Goal: Communication & Community: Answer question/provide support

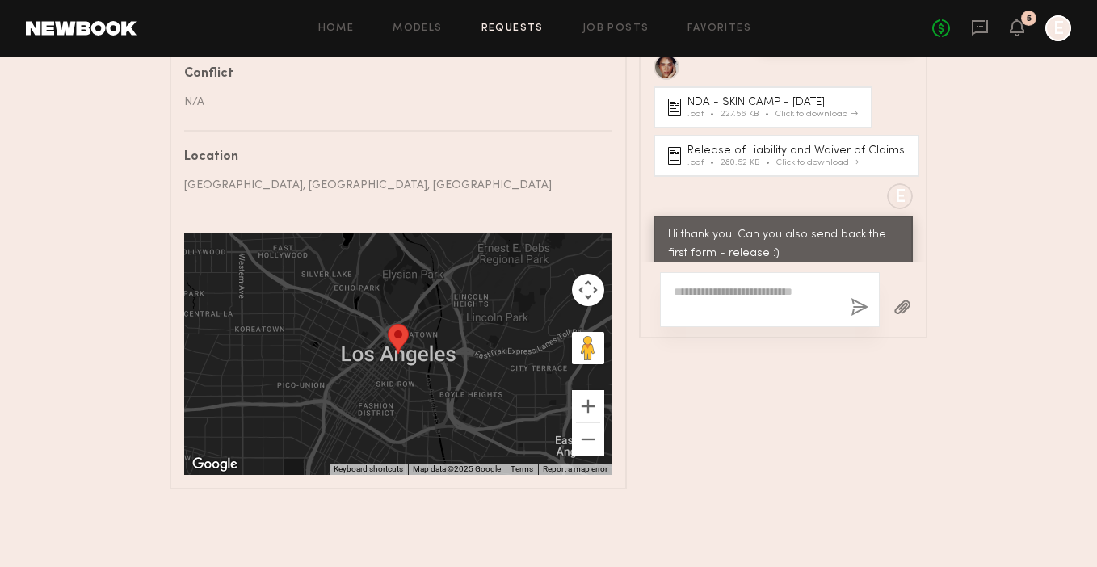
scroll to position [946, 0]
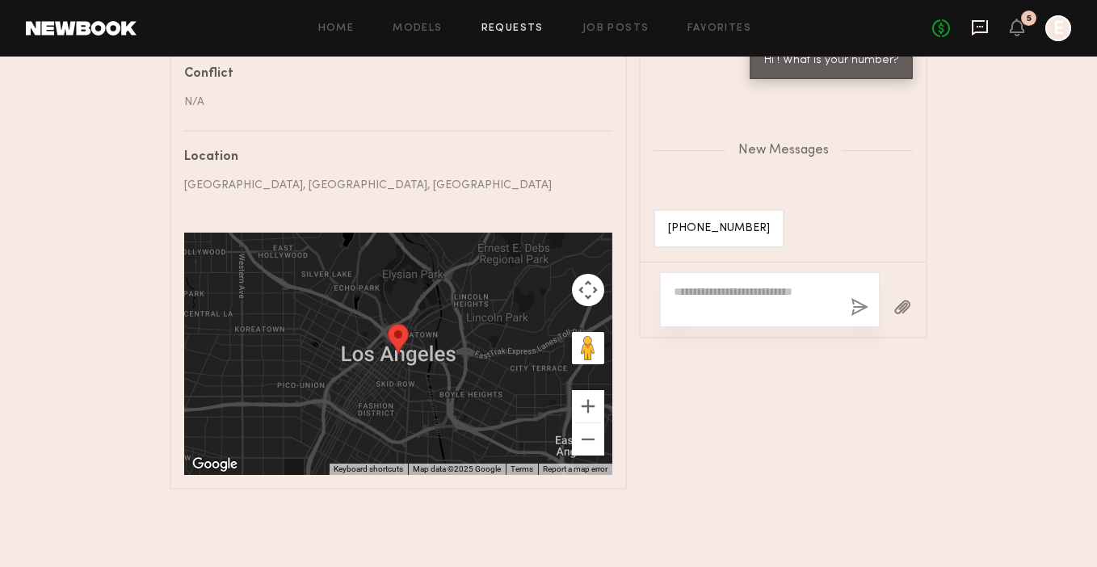
click at [988, 23] on icon at bounding box center [980, 27] width 16 height 15
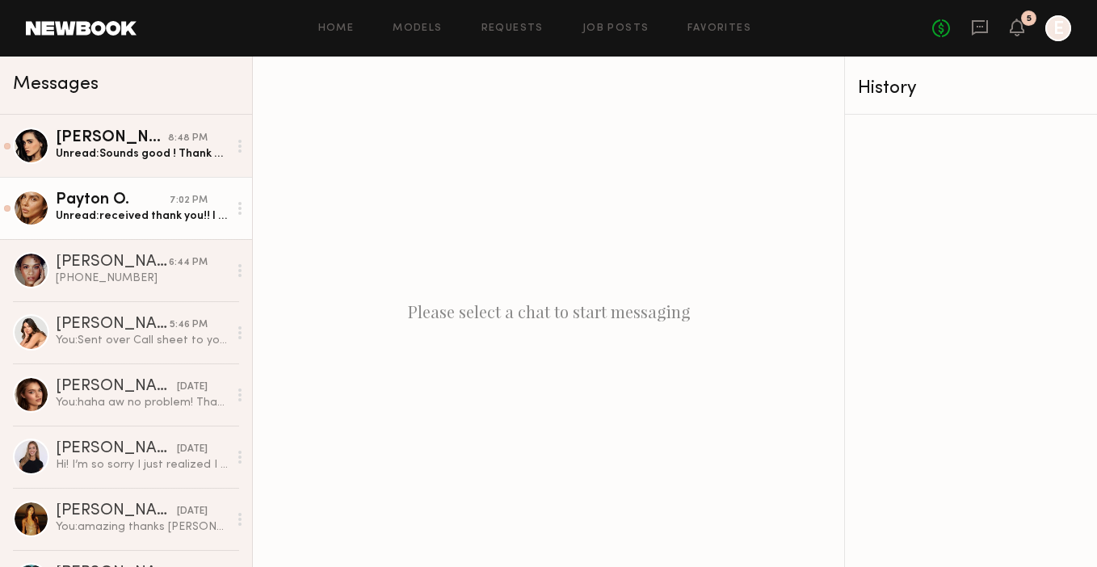
click at [99, 212] on div "Unread: received thank you!! I just read through everything it all looks great.…" at bounding box center [142, 215] width 172 height 15
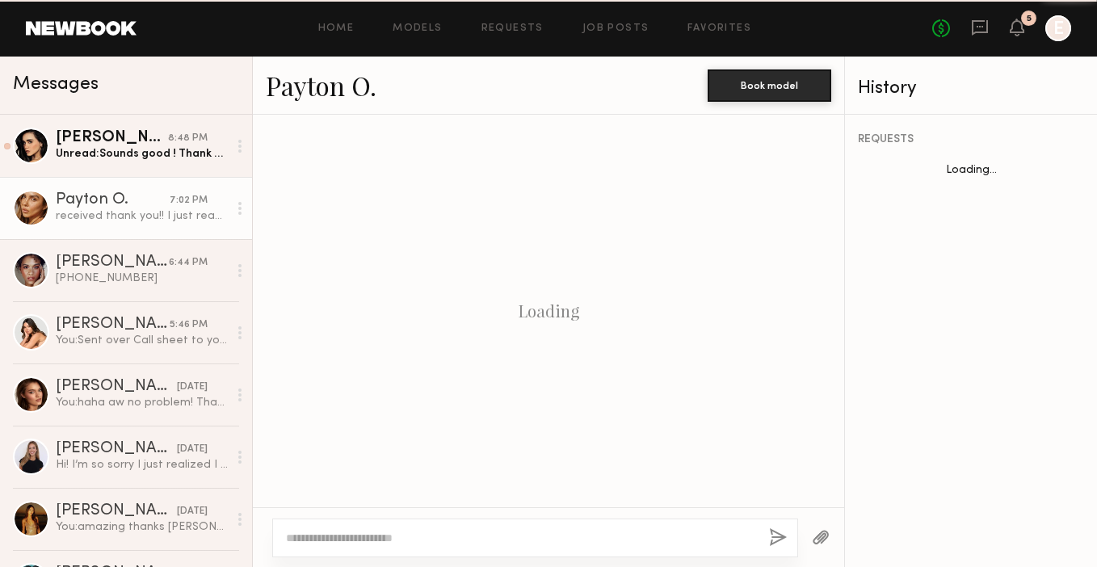
scroll to position [1260, 0]
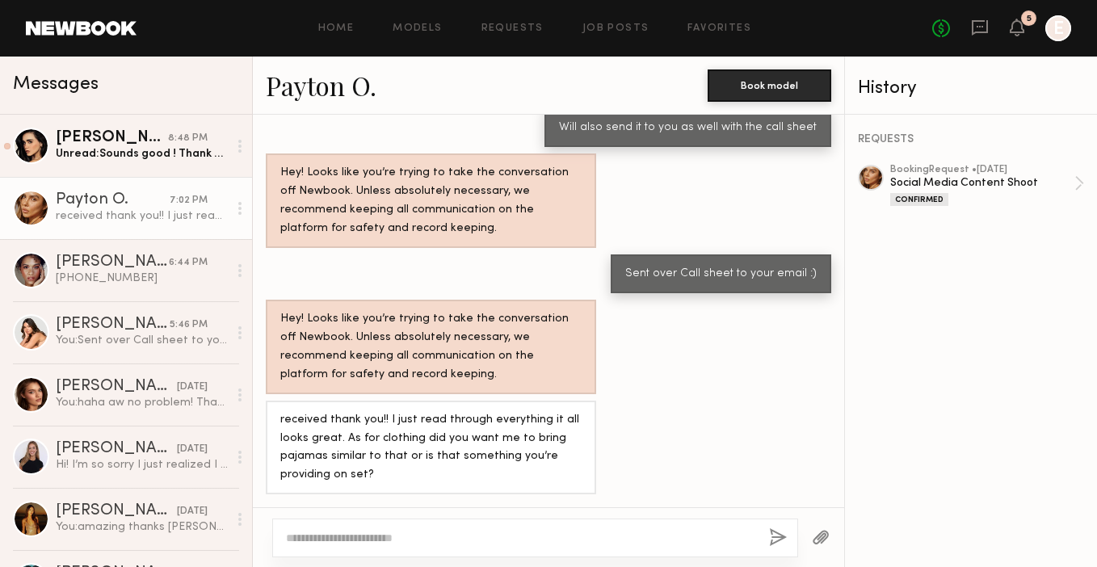
click at [452, 533] on textarea at bounding box center [521, 538] width 470 height 16
type textarea "**********"
click at [781, 530] on button "button" at bounding box center [778, 538] width 18 height 20
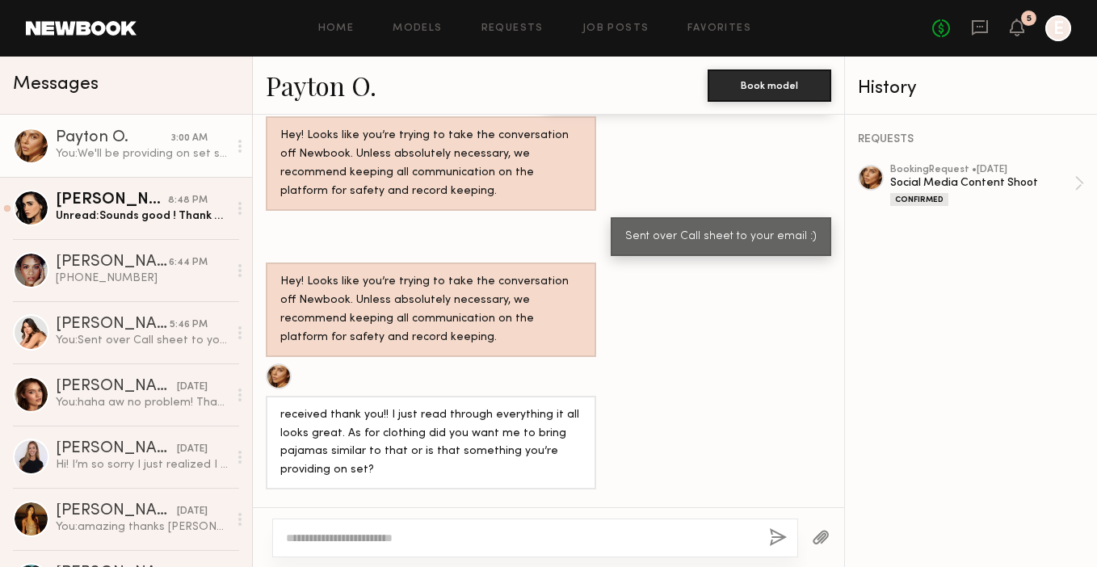
scroll to position [1583, 0]
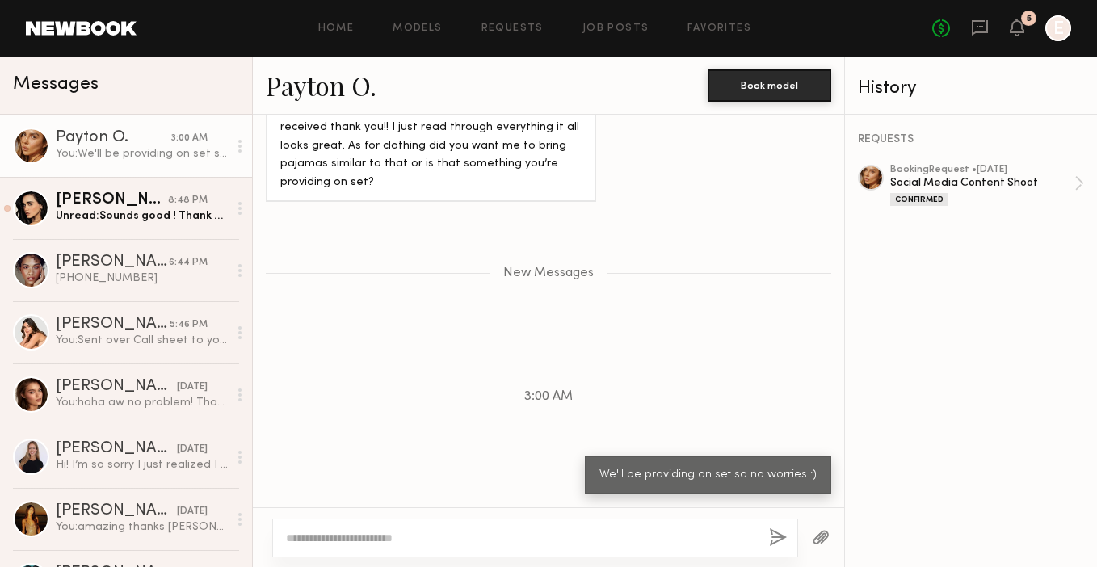
click at [499, 533] on textarea at bounding box center [521, 538] width 470 height 16
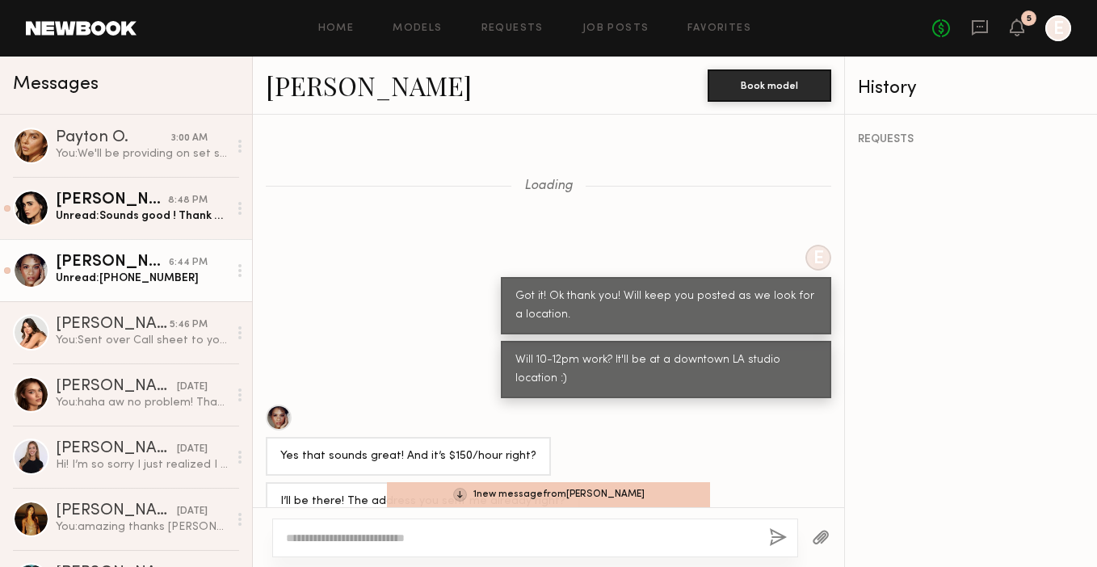
scroll to position [2876, 0]
